Goal: Transaction & Acquisition: Book appointment/travel/reservation

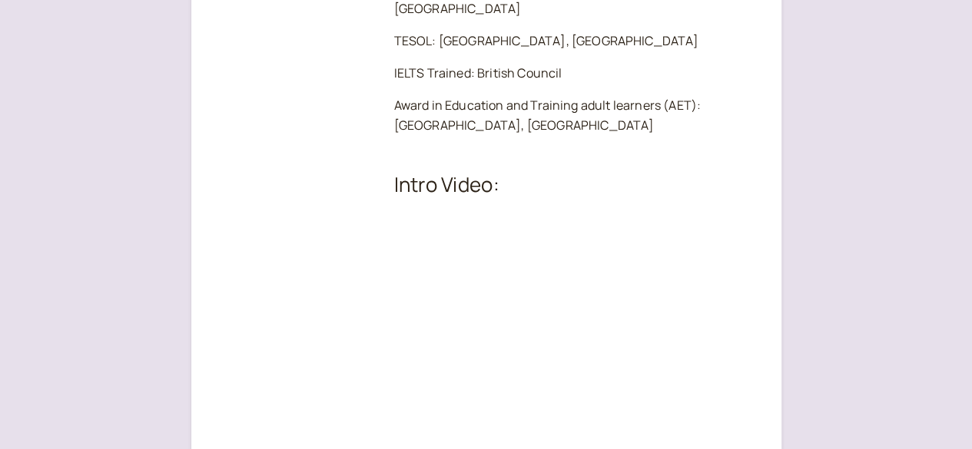
scroll to position [2074, 0]
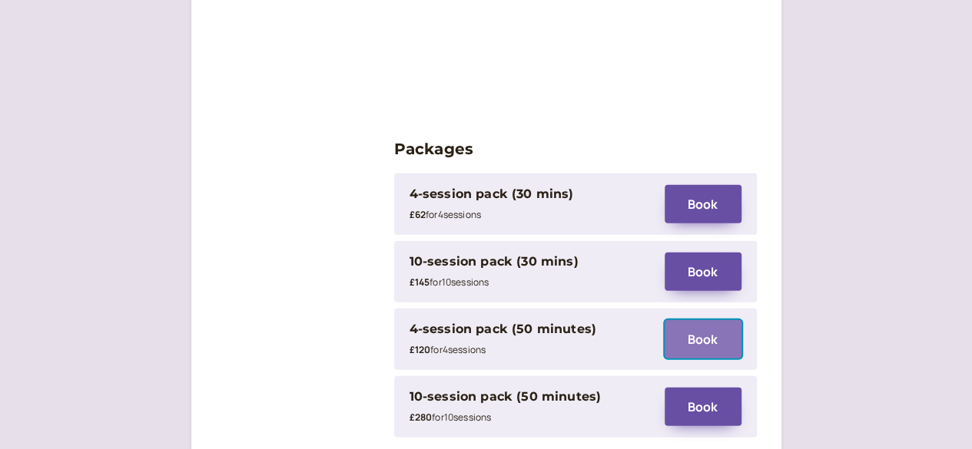
click at [690, 320] on button "Book" at bounding box center [702, 339] width 77 height 38
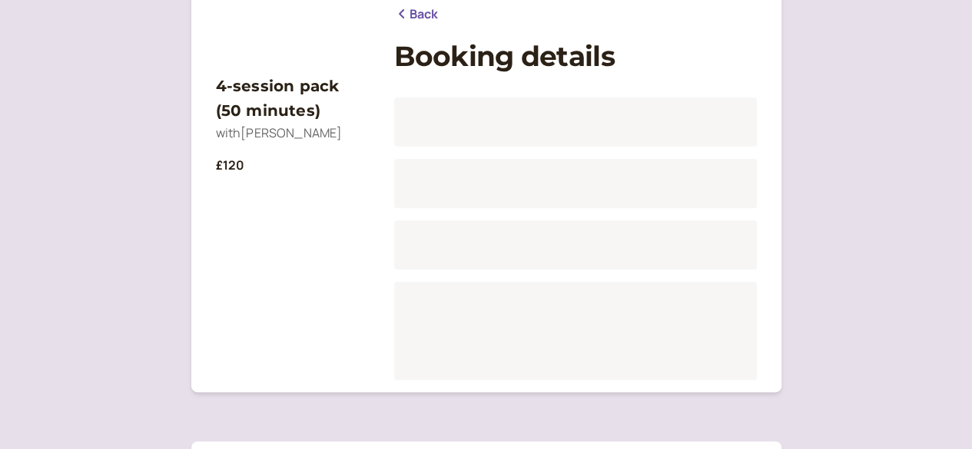
scroll to position [190, 0]
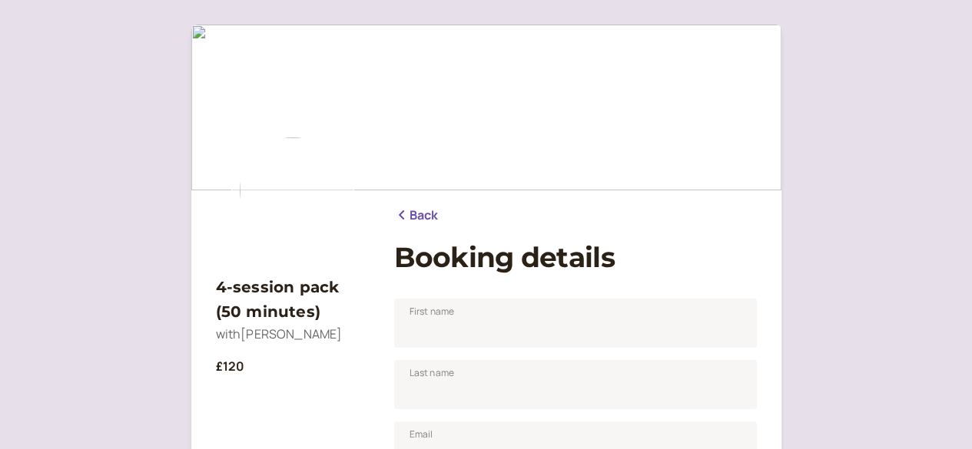
scroll to position [154, 0]
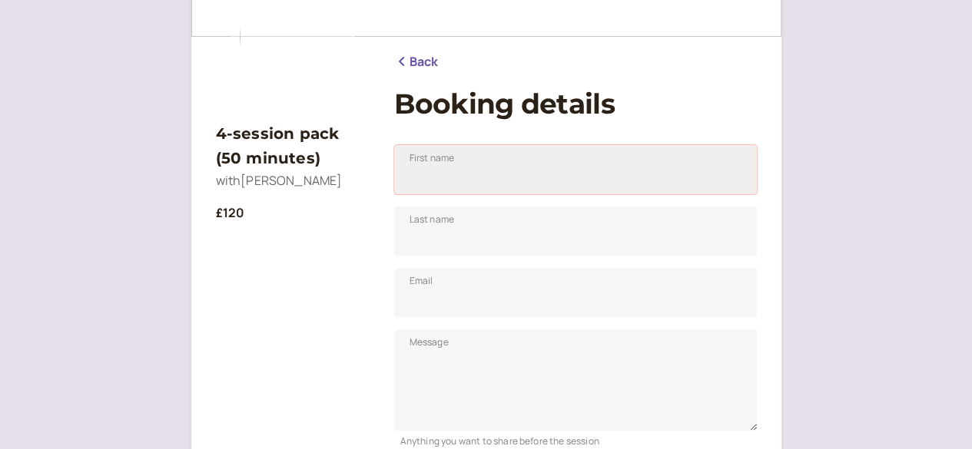
click at [577, 154] on input "First name" at bounding box center [575, 169] width 363 height 49
type input "s"
type input "Do Do"
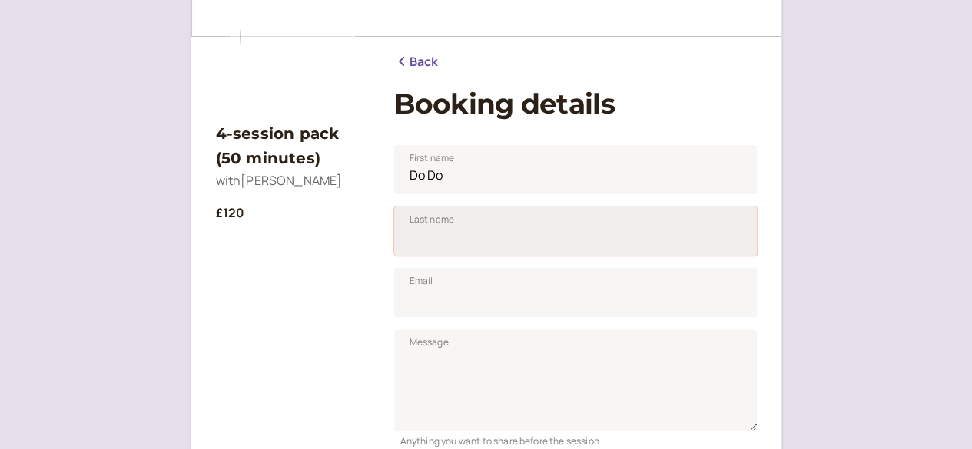
click at [511, 243] on input "Last name" at bounding box center [575, 231] width 363 height 49
type input "So"
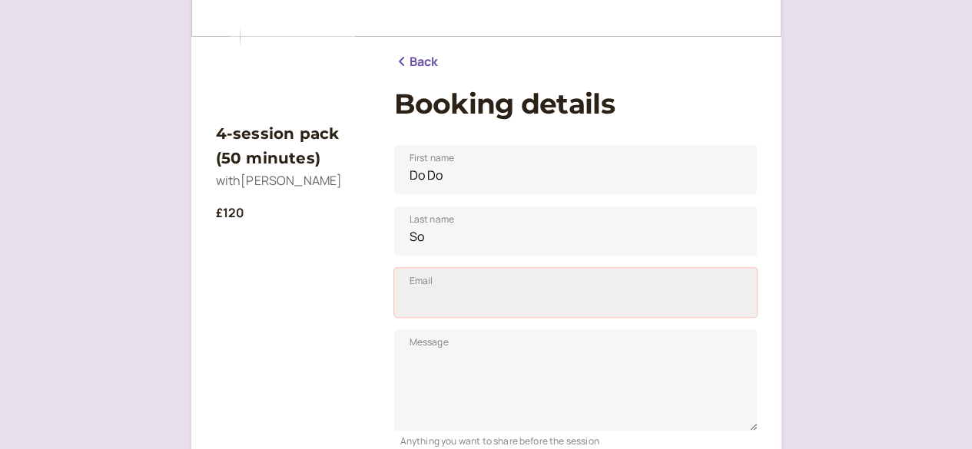
click at [524, 303] on input "Email" at bounding box center [575, 292] width 363 height 49
click at [490, 306] on input "Email" at bounding box center [575, 292] width 363 height 49
type input "[EMAIL_ADDRESS][DOMAIN_NAME]"
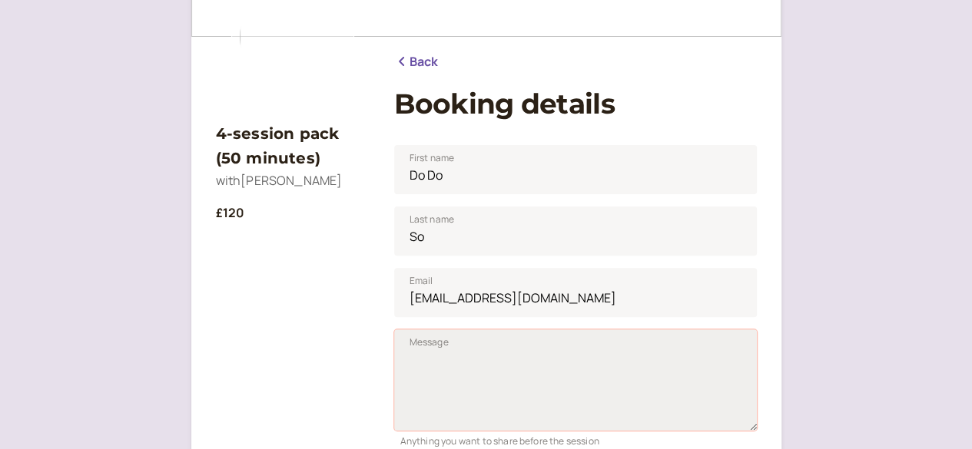
click at [475, 357] on textarea "Message" at bounding box center [575, 379] width 363 height 101
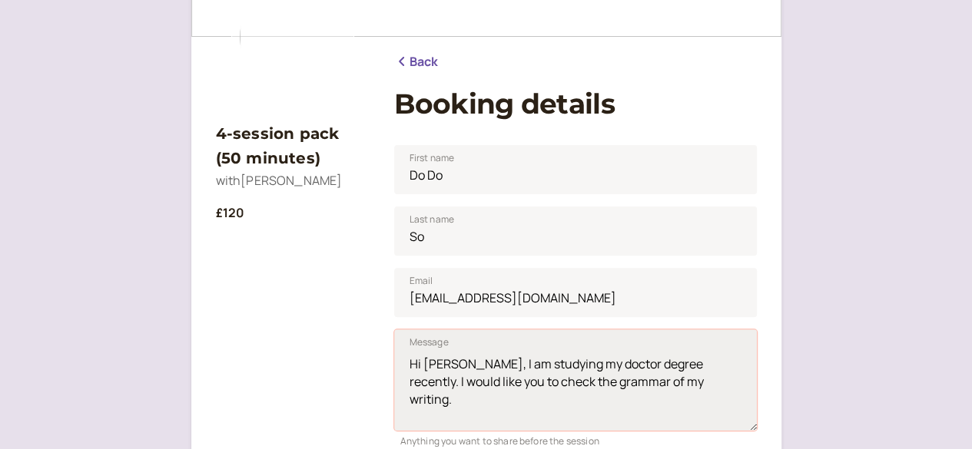
click at [673, 385] on textarea "Hi [PERSON_NAME], I am studying my doctor degree recently. I would like you to …" at bounding box center [575, 379] width 363 height 101
click at [456, 364] on textarea "Hi [PERSON_NAME], I am studying my doctor degree recently. I would like you to …" at bounding box center [575, 379] width 363 height 101
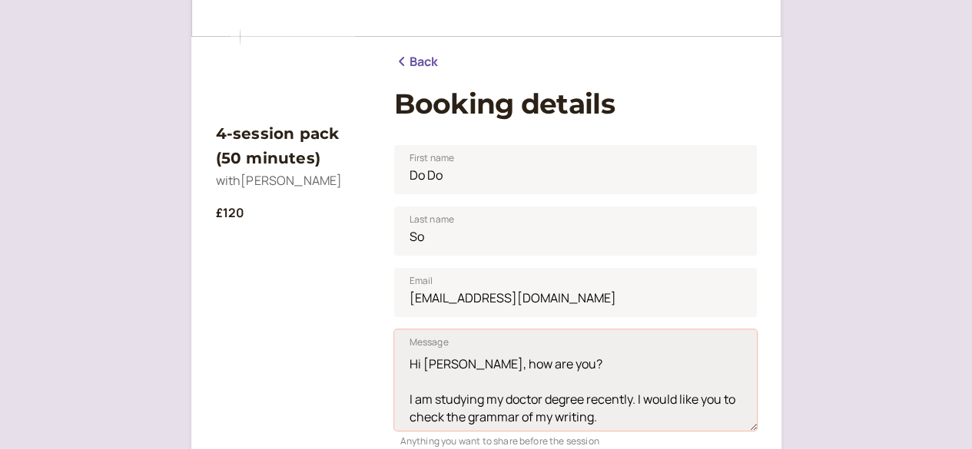
click at [645, 423] on textarea "Hi [PERSON_NAME], how are you? I am studying my doctor degree recently. I would…" at bounding box center [575, 379] width 363 height 101
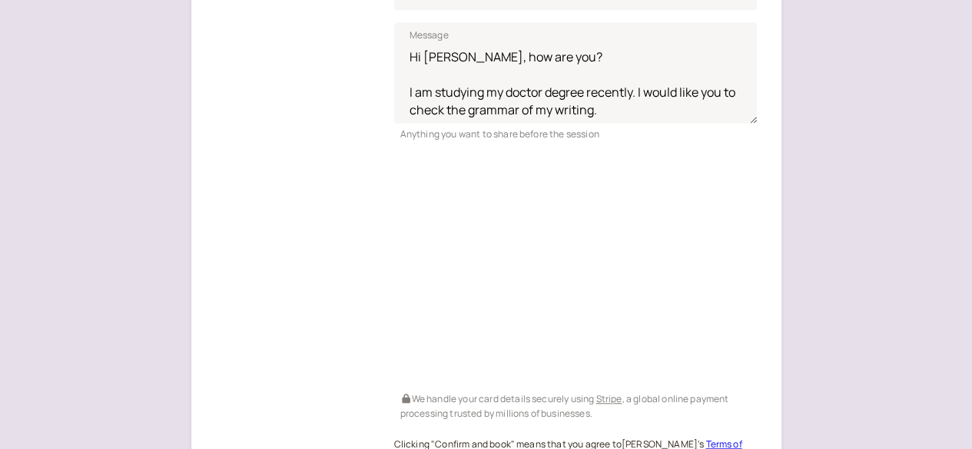
scroll to position [307, 0]
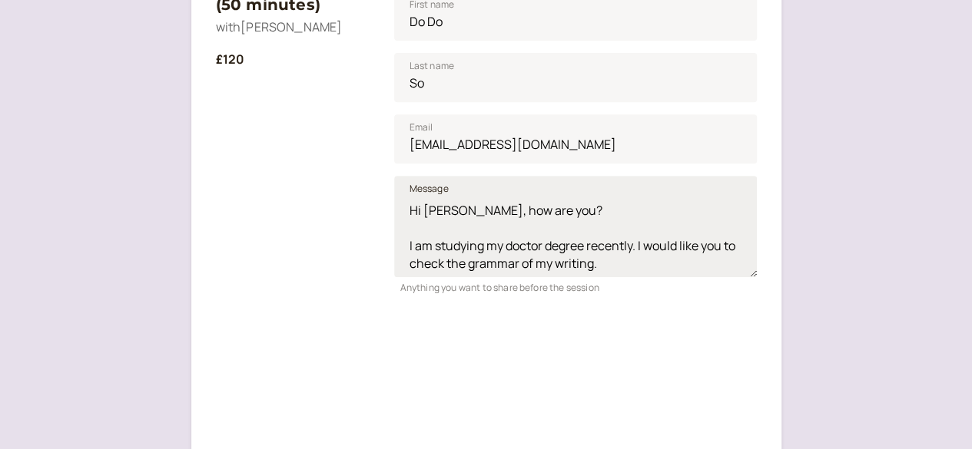
click at [632, 276] on div "Message Hi [PERSON_NAME], how are you? I am studying my doctor degree recently.…" at bounding box center [575, 230] width 363 height 132
click at [625, 270] on textarea "Hi [PERSON_NAME], how are you? I am studying my doctor degree recently. I would…" at bounding box center [575, 226] width 363 height 101
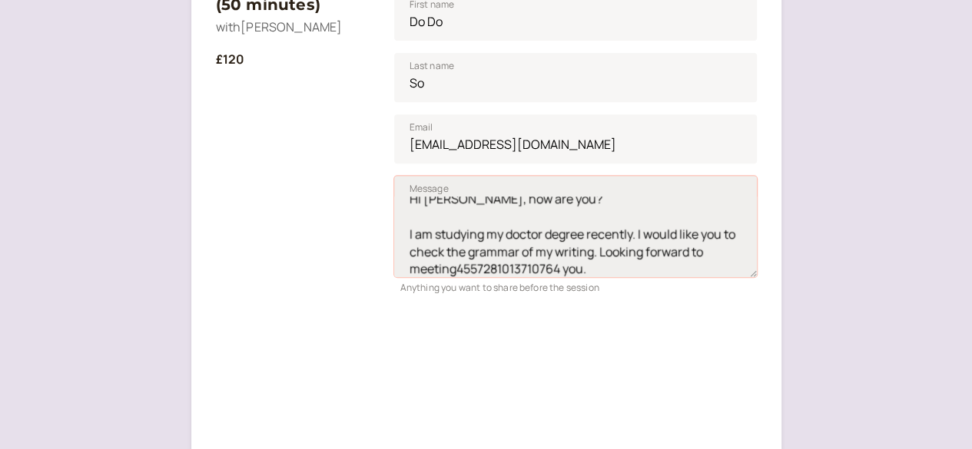
scroll to position [17, 0]
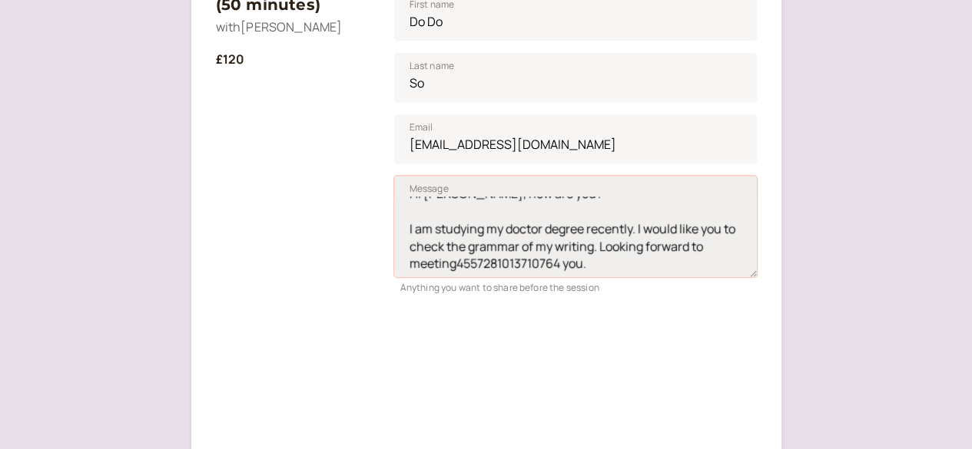
drag, startPoint x: 457, startPoint y: 271, endPoint x: 559, endPoint y: 268, distance: 102.2
click at [559, 268] on textarea "Hi [PERSON_NAME], how are you? I am studying my doctor degree recently. I would…" at bounding box center [575, 226] width 363 height 101
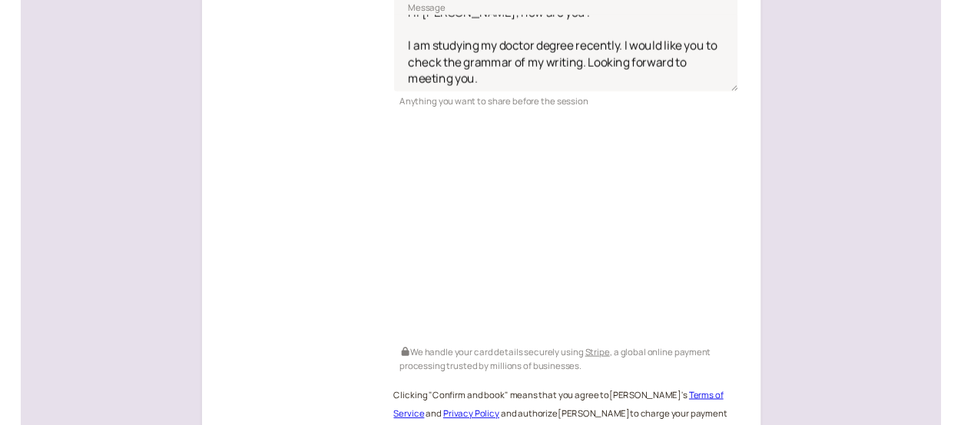
scroll to position [335, 0]
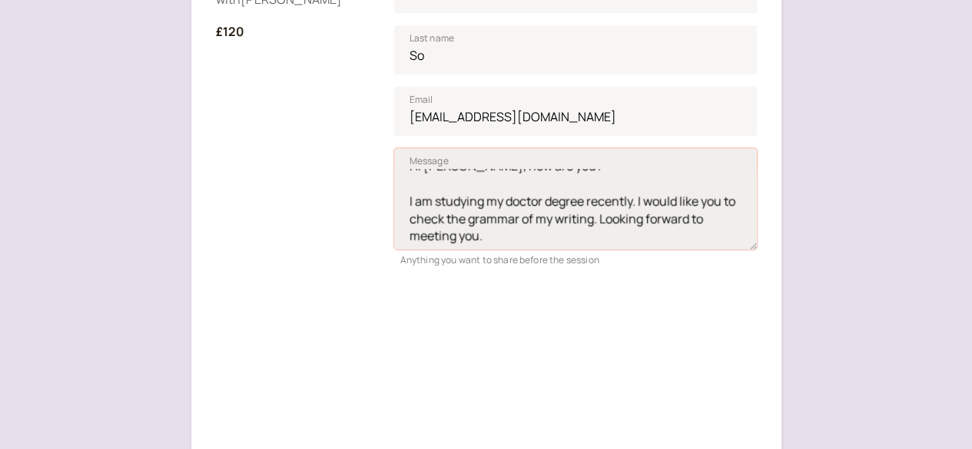
drag, startPoint x: 522, startPoint y: 234, endPoint x: 396, endPoint y: 174, distance: 139.5
click at [396, 174] on textarea "Hi [PERSON_NAME], how are you? I am studying my doctor degree recently. I would…" at bounding box center [575, 198] width 363 height 101
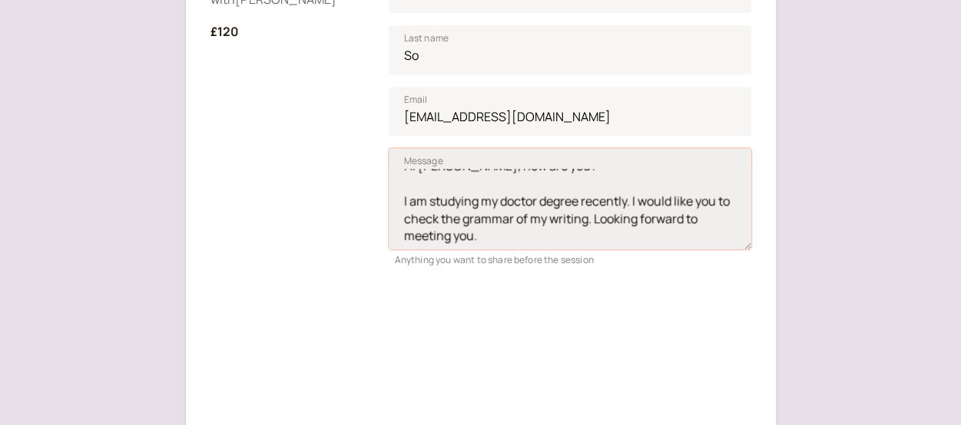
paste textarea "currently studying for my doctoral degree. I would appreciate it if you could c…"
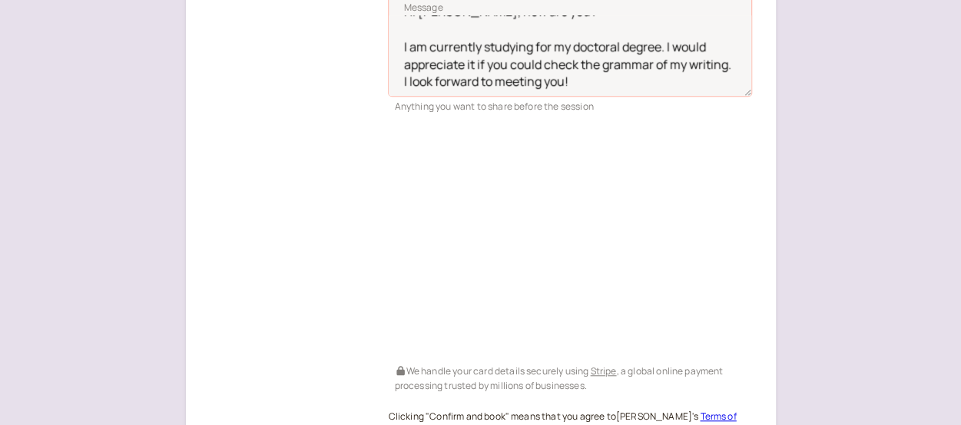
scroll to position [710, 0]
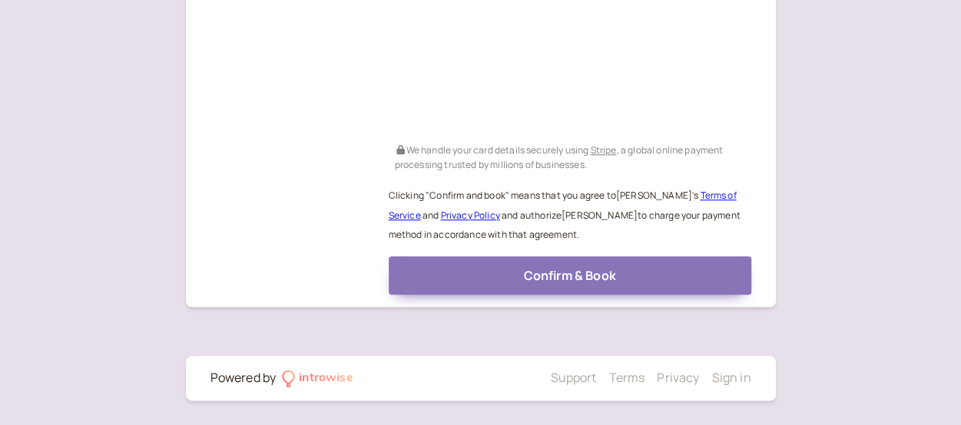
type textarea "Hi [PERSON_NAME], how are you? I am currently studying for my doctoral degree. …"
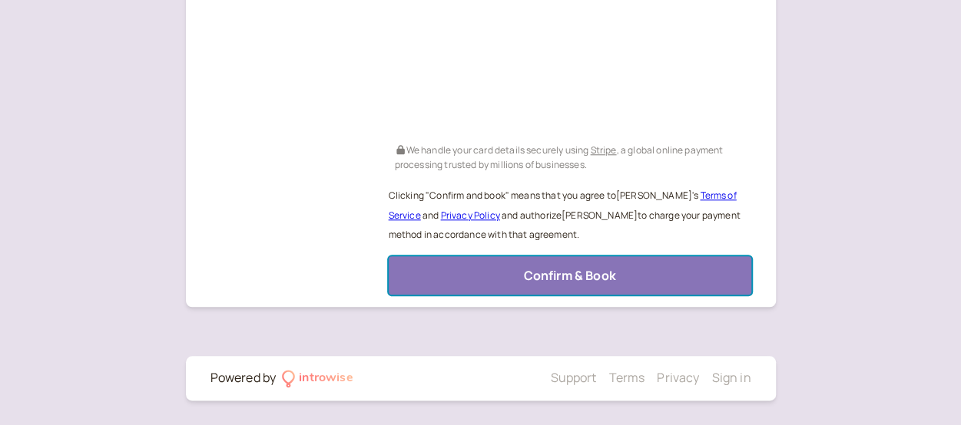
click at [505, 271] on button "Confirm & Book" at bounding box center [570, 276] width 363 height 38
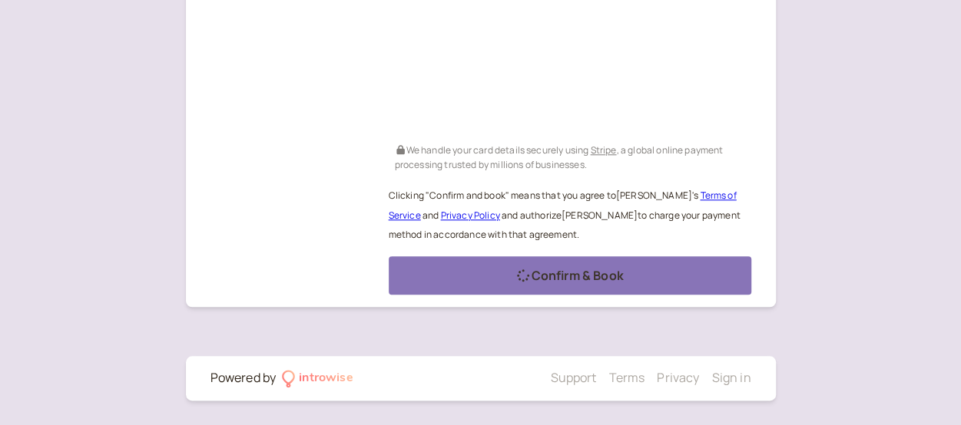
scroll to position [241, 0]
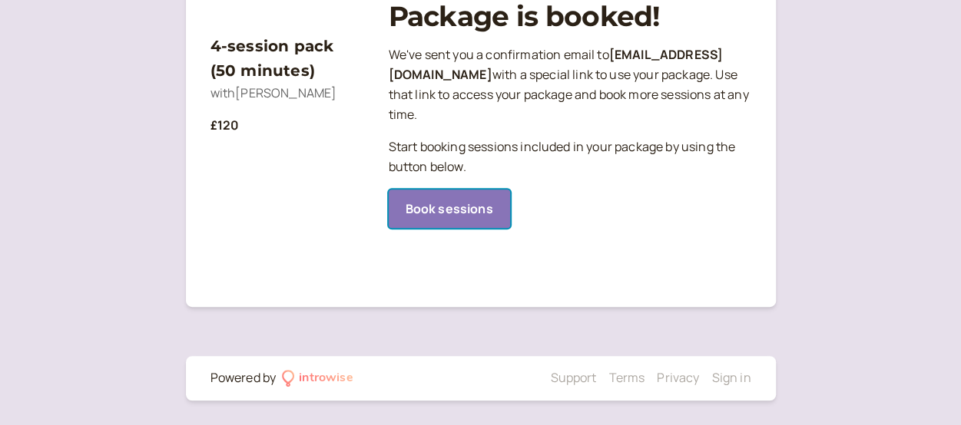
click at [465, 212] on link "Book sessions" at bounding box center [449, 209] width 121 height 38
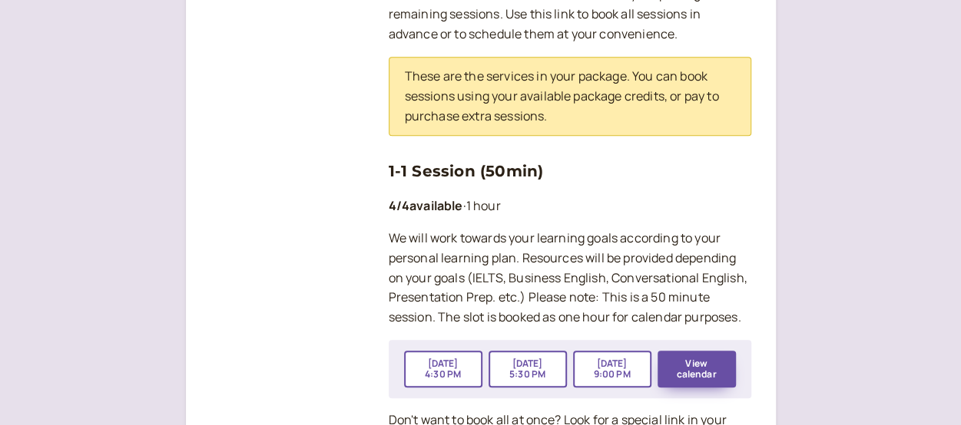
scroll to position [548, 0]
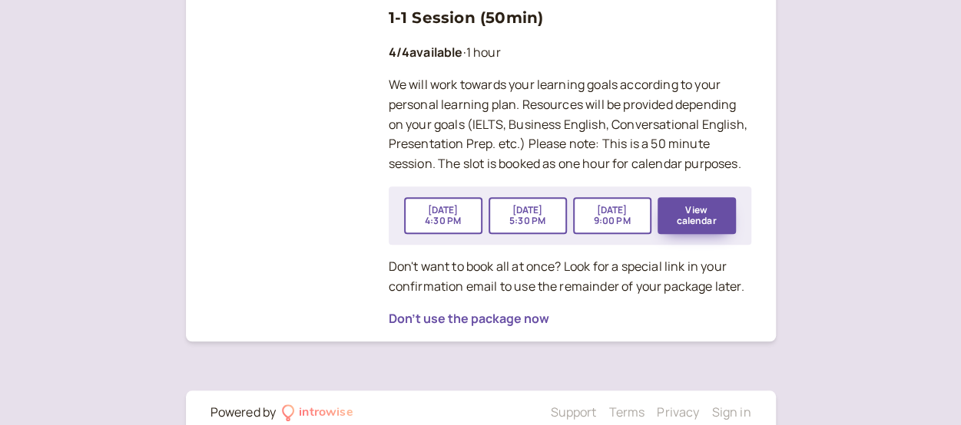
click at [629, 282] on p "Don't want to book all at once? Look for a special link in your confirmation em…" at bounding box center [570, 277] width 363 height 40
click at [625, 214] on button "[DATE] 9:00 PM" at bounding box center [612, 215] width 78 height 37
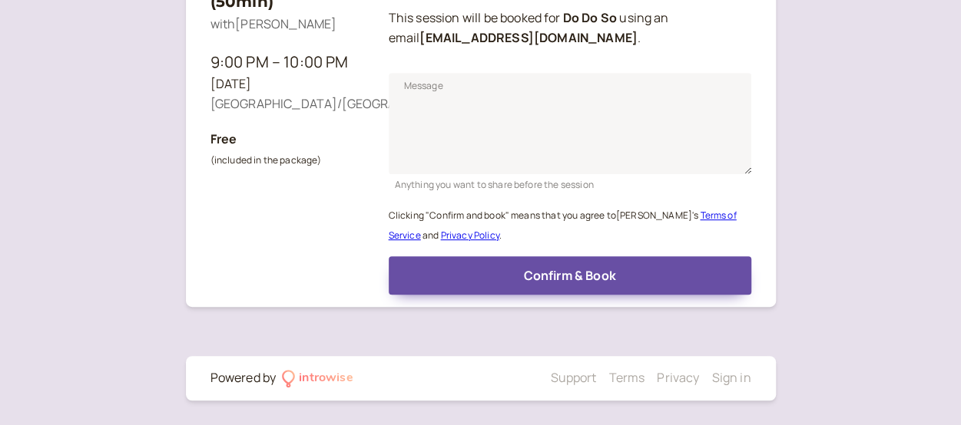
scroll to position [190, 0]
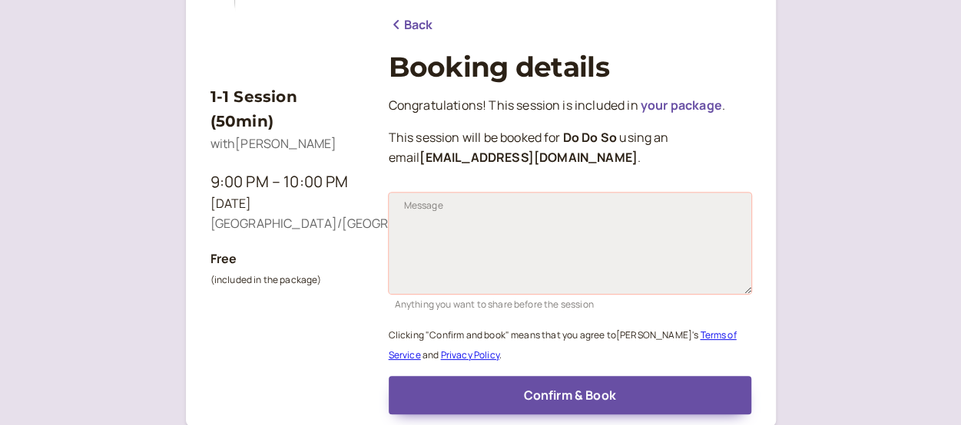
click at [621, 219] on textarea "Message" at bounding box center [570, 243] width 363 height 101
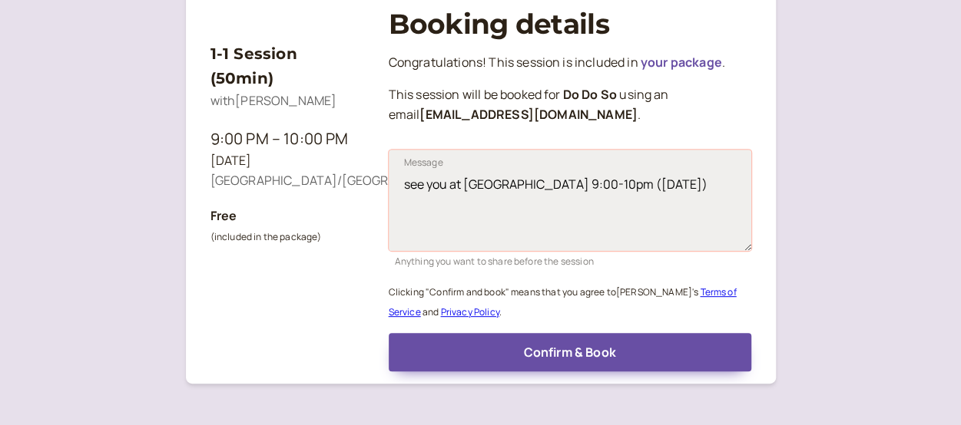
scroll to position [310, 0]
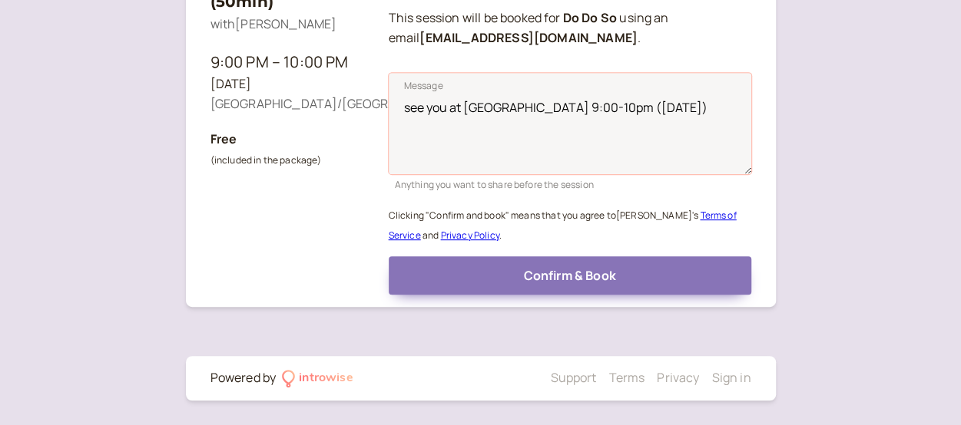
type textarea "see you at [GEOGRAPHIC_DATA] 9:00-10pm ([DATE])"
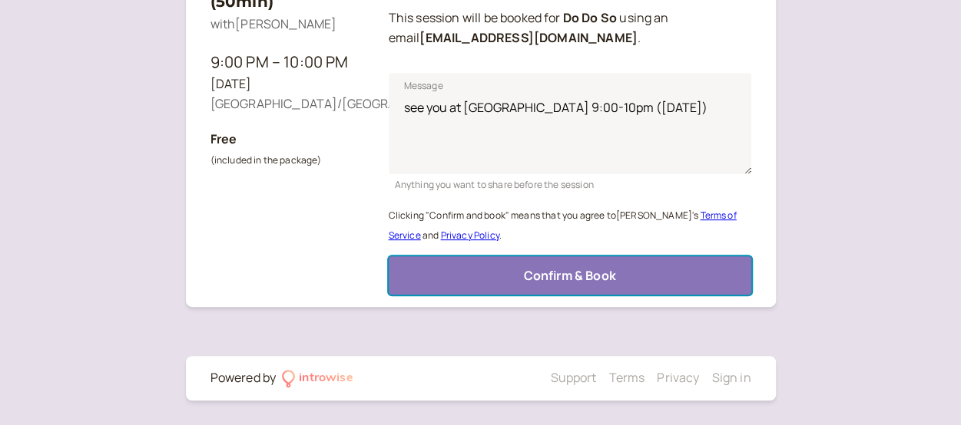
click at [624, 280] on button "Confirm & Book" at bounding box center [570, 276] width 363 height 38
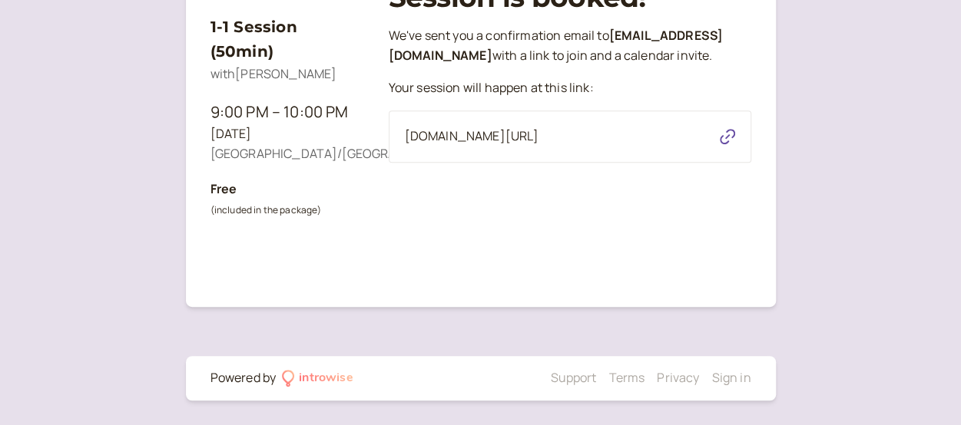
scroll to position [184, 0]
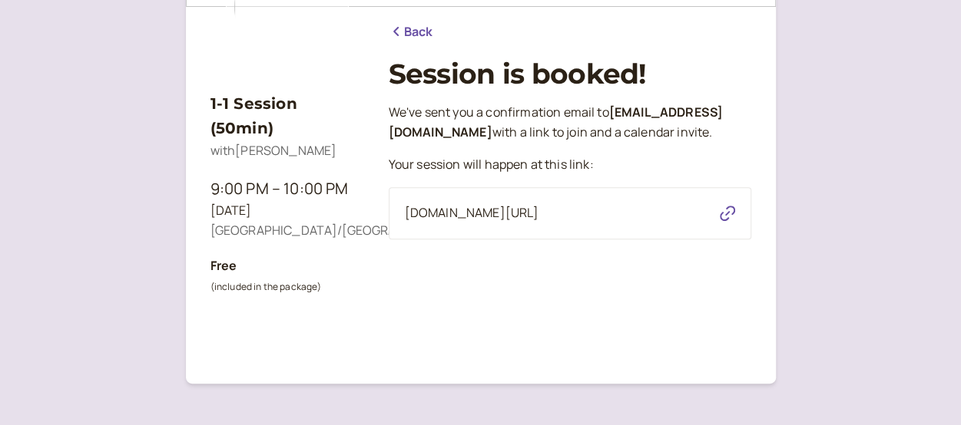
click at [727, 221] on icon "button" at bounding box center [727, 213] width 15 height 15
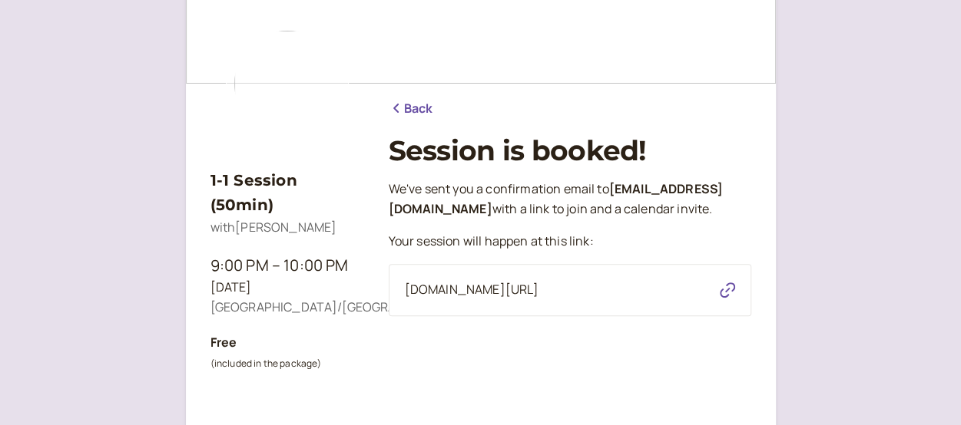
scroll to position [0, 0]
